Goal: Task Accomplishment & Management: Use online tool/utility

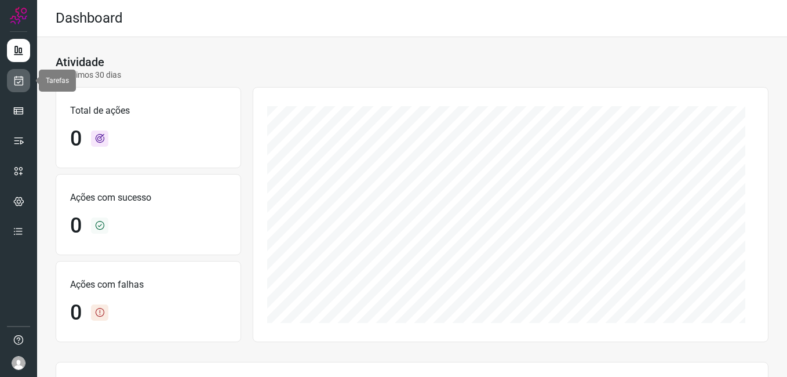
click at [20, 81] on icon at bounding box center [19, 81] width 12 height 12
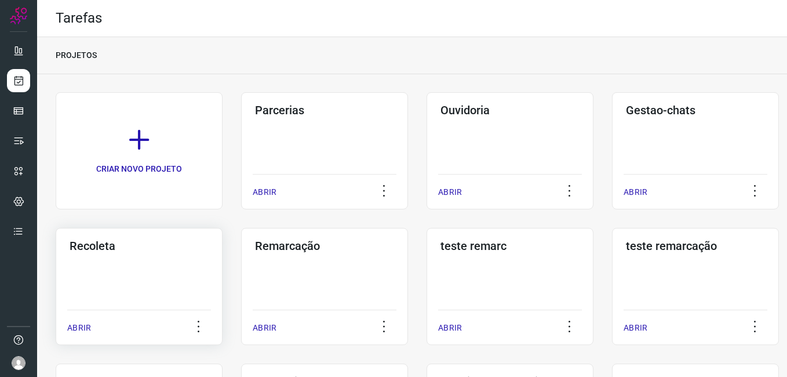
click at [166, 271] on div "Recoleta ABRIR" at bounding box center [139, 286] width 167 height 117
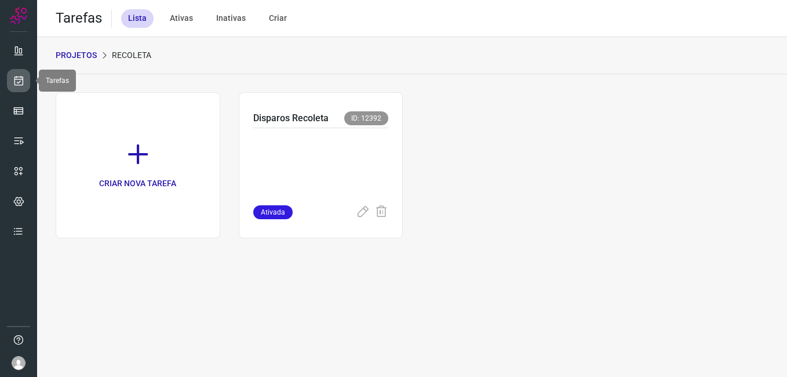
click at [17, 88] on link at bounding box center [18, 80] width 23 height 23
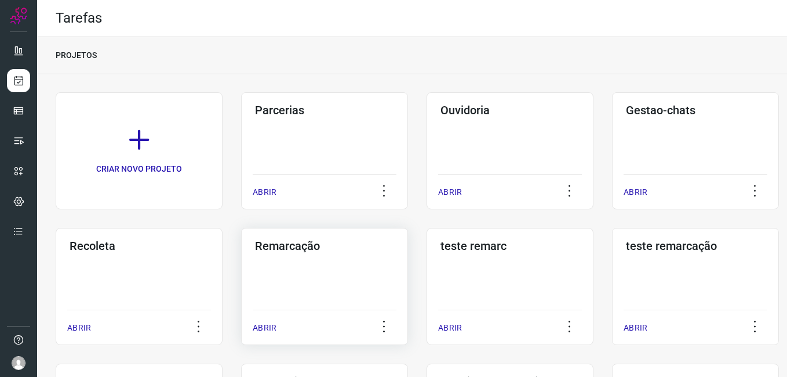
click at [339, 281] on div "Remarcação ABRIR" at bounding box center [324, 286] width 167 height 117
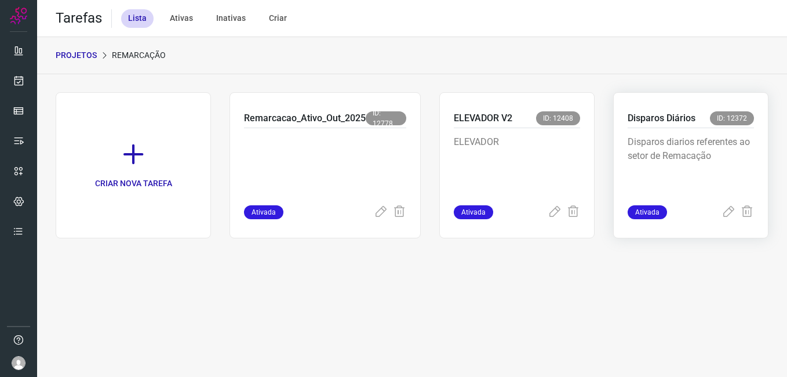
click at [687, 162] on p "Disparos diarios referentes ao setor de Remacação" at bounding box center [691, 164] width 126 height 58
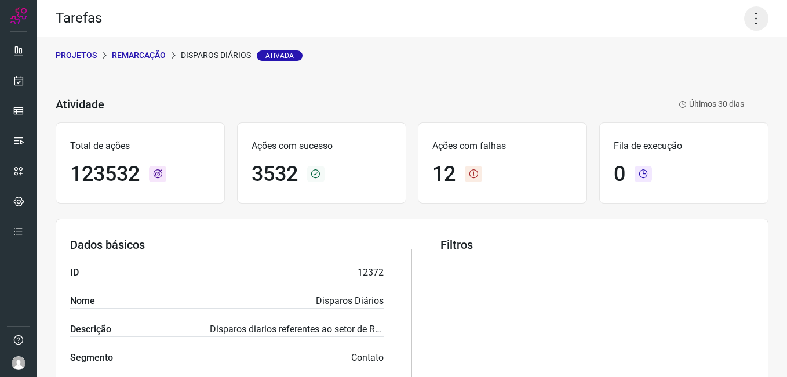
click at [746, 23] on icon at bounding box center [756, 18] width 24 height 24
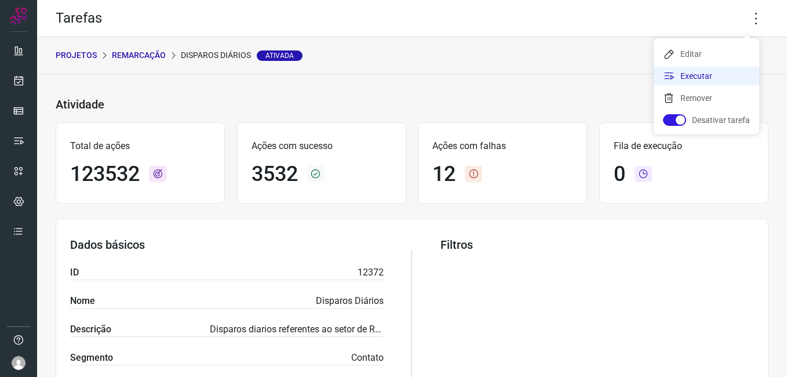
click at [697, 81] on li "Executar" at bounding box center [706, 76] width 105 height 19
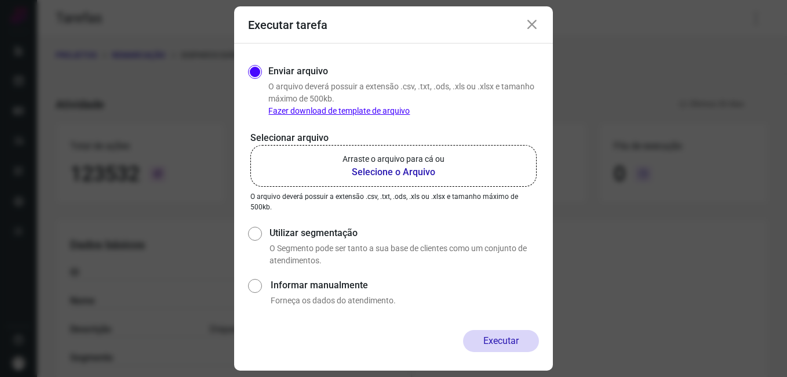
click at [421, 178] on b "Selecione o Arquivo" at bounding box center [394, 172] width 102 height 14
click at [0, 0] on input "Arraste o arquivo para cá ou Selecione o Arquivo" at bounding box center [0, 0] width 0 height 0
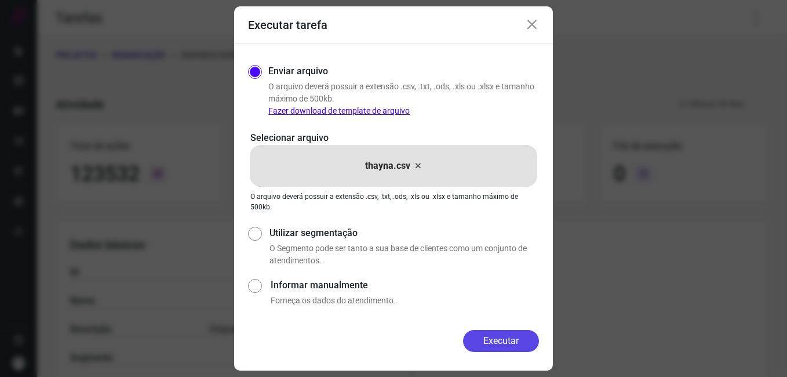
click at [511, 343] on button "Executar" at bounding box center [501, 341] width 76 height 22
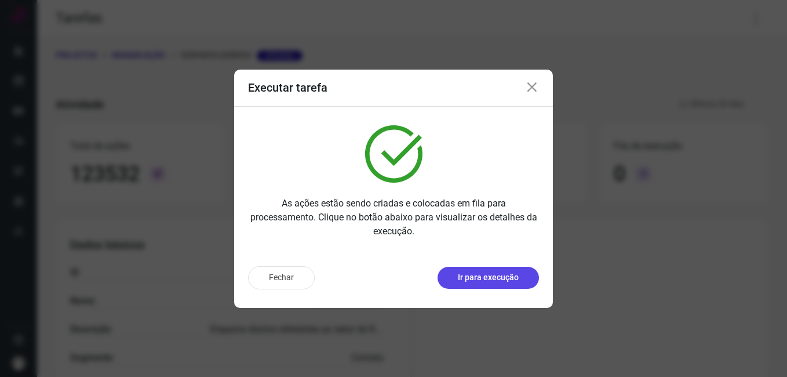
click at [490, 281] on p "Ir para execução" at bounding box center [488, 277] width 61 height 12
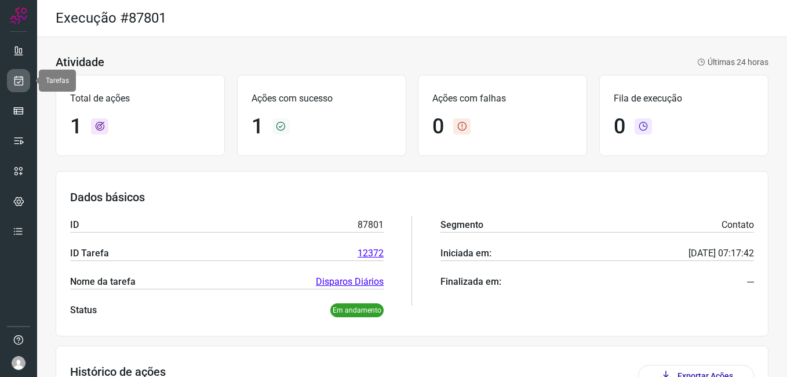
click at [10, 78] on link at bounding box center [18, 80] width 23 height 23
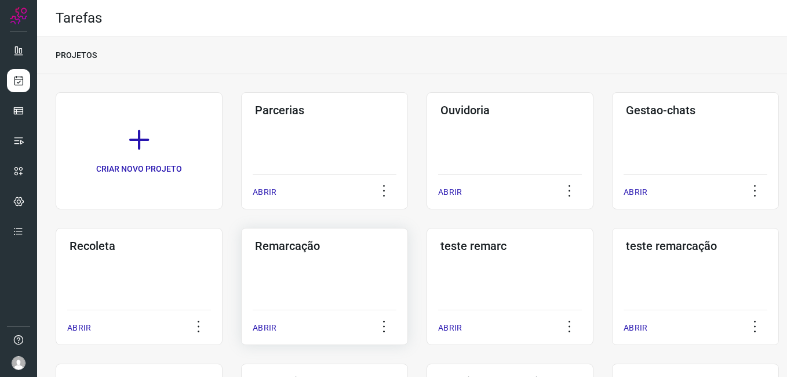
click at [325, 268] on div "Remarcação ABRIR" at bounding box center [324, 286] width 167 height 117
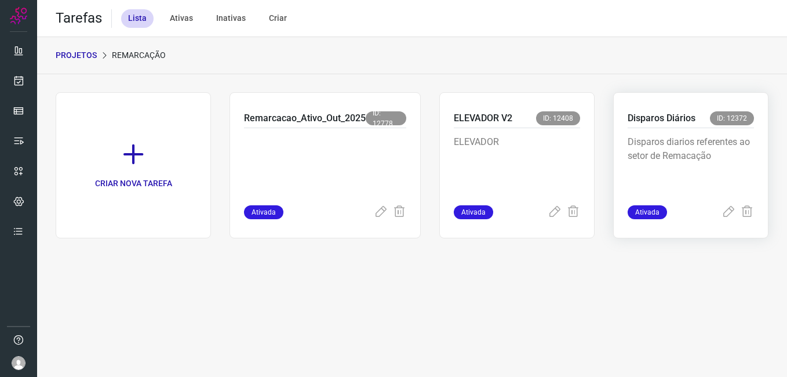
click at [712, 169] on p "Disparos diarios referentes ao setor de Remacação" at bounding box center [691, 164] width 126 height 58
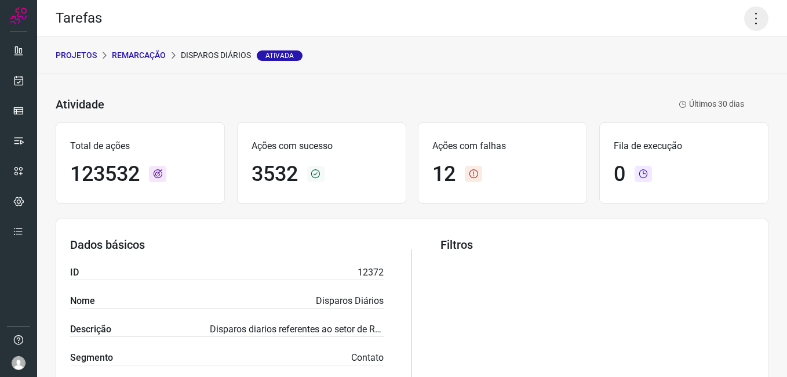
click at [745, 19] on icon at bounding box center [756, 18] width 24 height 24
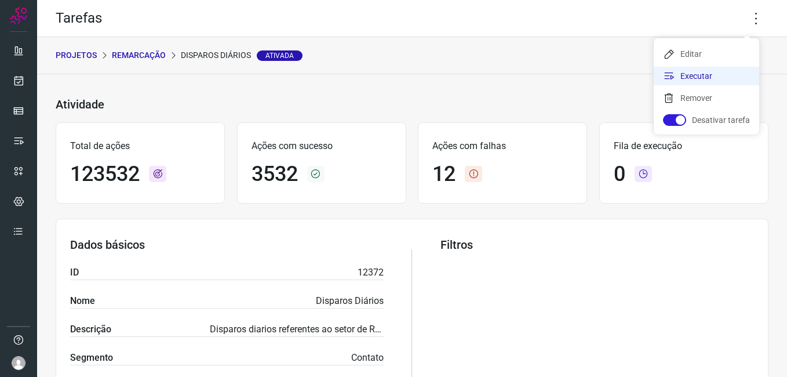
click at [709, 69] on li "Executar" at bounding box center [706, 76] width 105 height 19
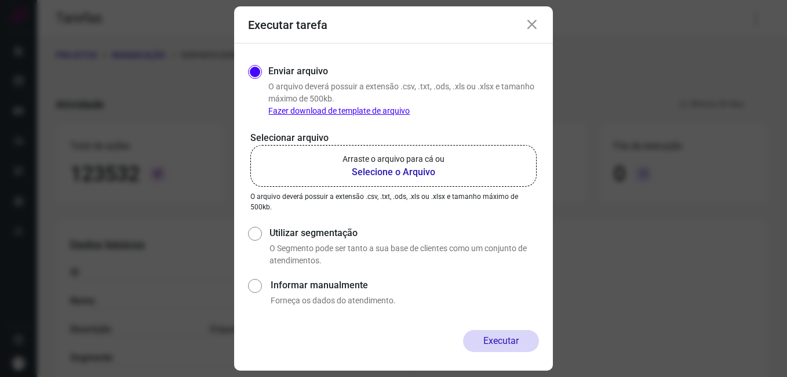
click at [427, 165] on b "Selecione o Arquivo" at bounding box center [394, 172] width 102 height 14
click at [0, 0] on input "Arraste o arquivo para cá ou Selecione o Arquivo" at bounding box center [0, 0] width 0 height 0
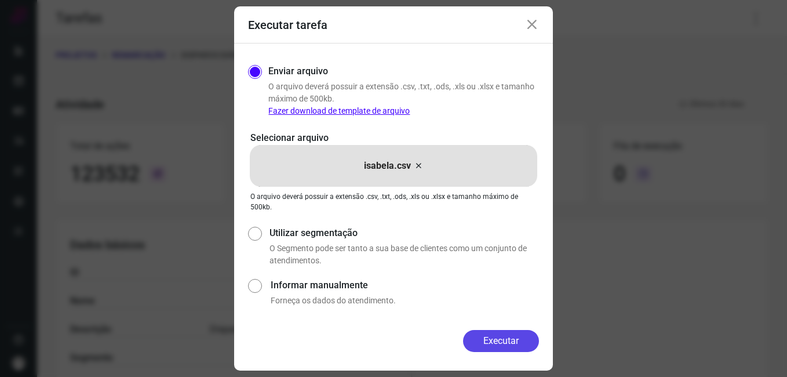
click at [512, 340] on button "Executar" at bounding box center [501, 341] width 76 height 22
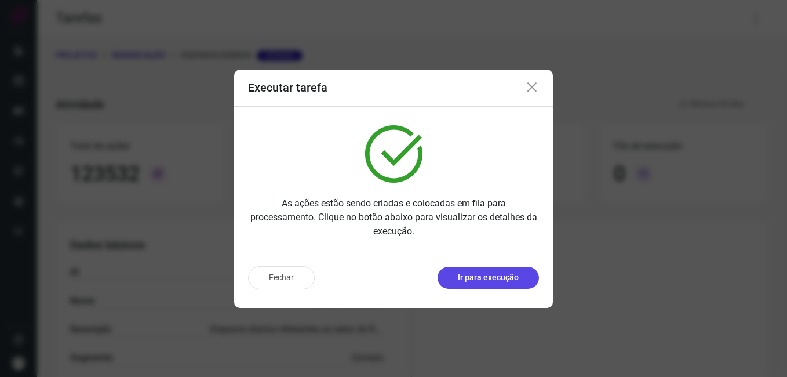
click at [493, 275] on p "Ir para execução" at bounding box center [488, 277] width 61 height 12
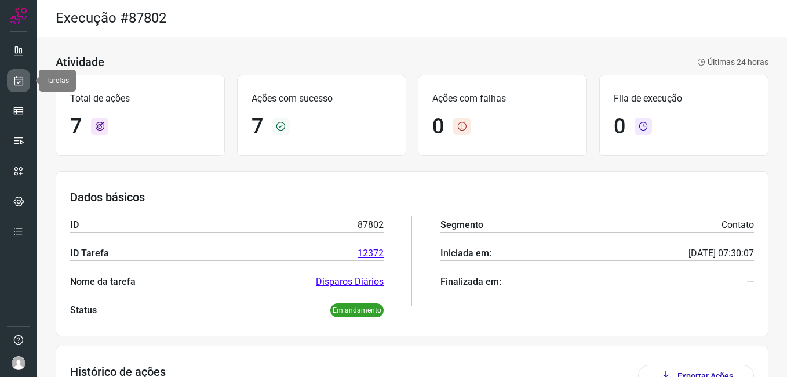
click at [26, 78] on link at bounding box center [18, 80] width 23 height 23
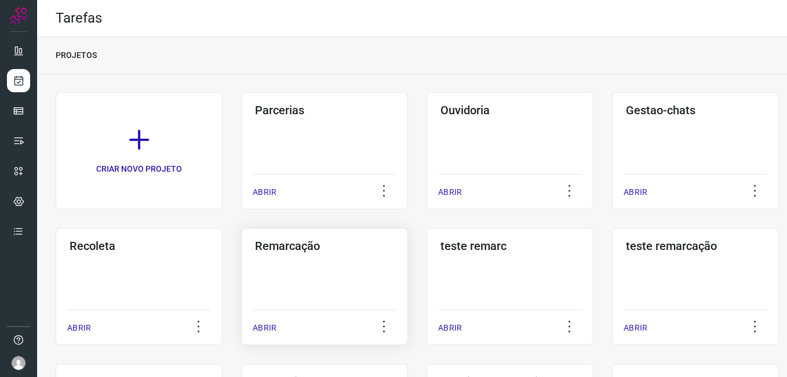
click at [340, 272] on div "Remarcação ABRIR" at bounding box center [324, 286] width 167 height 117
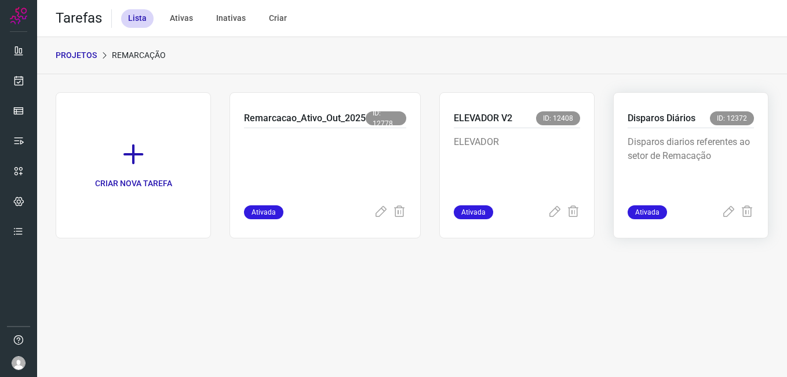
click at [700, 139] on p "Disparos diarios referentes ao setor de Remacação" at bounding box center [691, 164] width 126 height 58
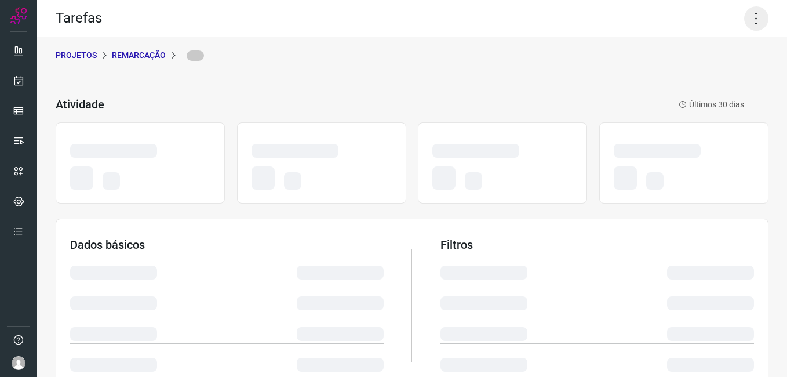
click at [744, 23] on icon at bounding box center [756, 18] width 24 height 24
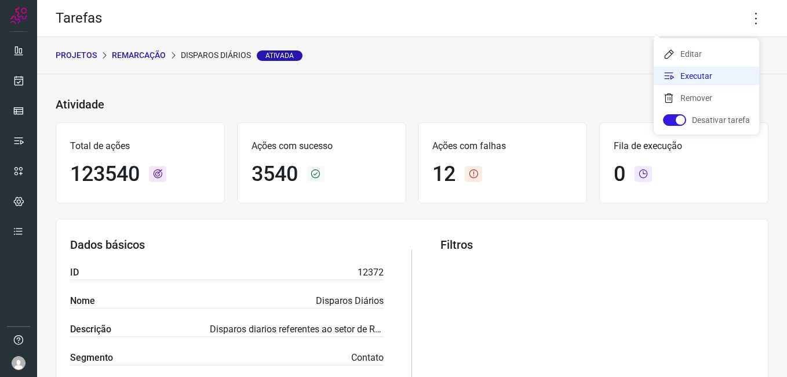
click at [723, 74] on li "Executar" at bounding box center [706, 76] width 105 height 19
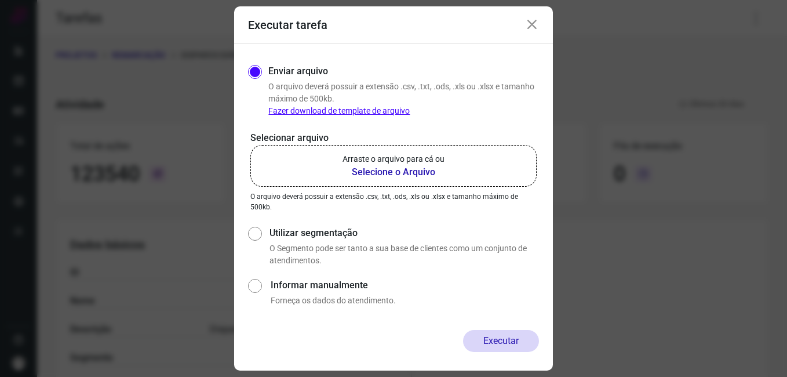
click at [400, 173] on b "Selecione o Arquivo" at bounding box center [394, 172] width 102 height 14
click at [0, 0] on input "Arraste o arquivo para cá ou Selecione o Arquivo" at bounding box center [0, 0] width 0 height 0
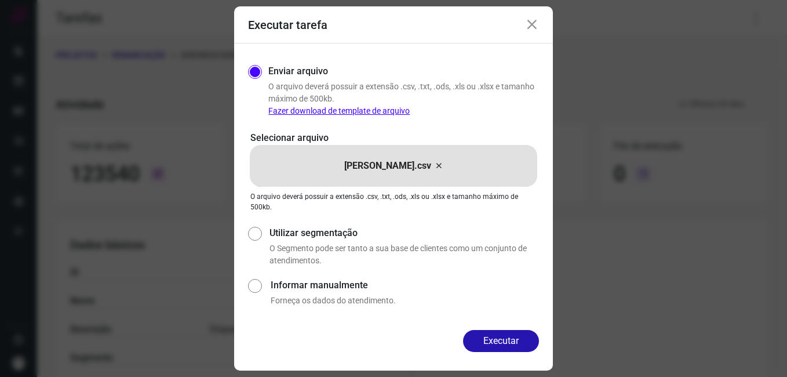
click at [488, 342] on button "Executar" at bounding box center [501, 341] width 76 height 22
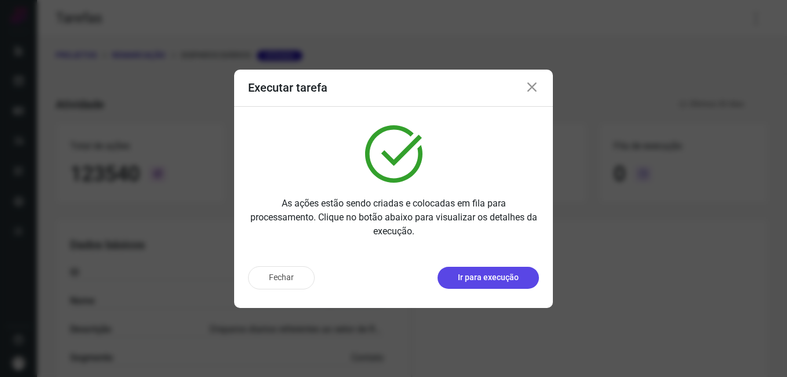
click at [487, 285] on button "Ir para execução" at bounding box center [488, 278] width 101 height 22
